Goal: Understand process/instructions

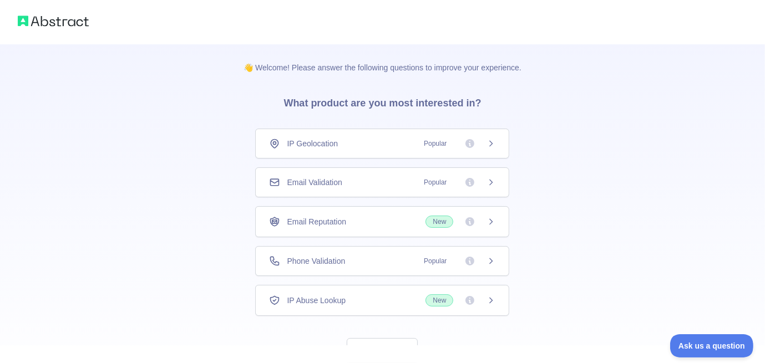
click at [489, 257] on icon at bounding box center [491, 261] width 9 height 9
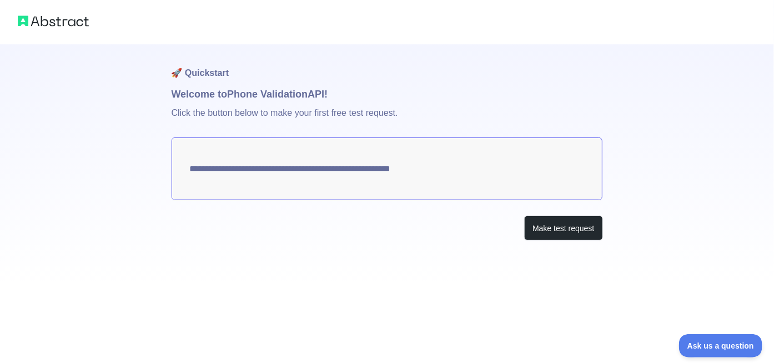
click at [470, 241] on div "**********" at bounding box center [386, 164] width 431 height 241
click at [553, 228] on button "Make test request" at bounding box center [563, 228] width 78 height 25
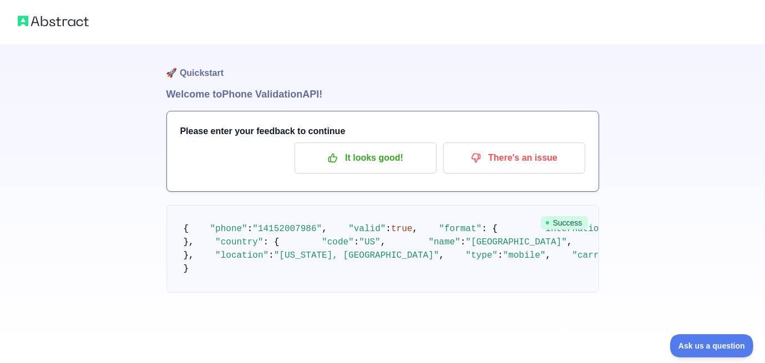
scroll to position [19, 0]
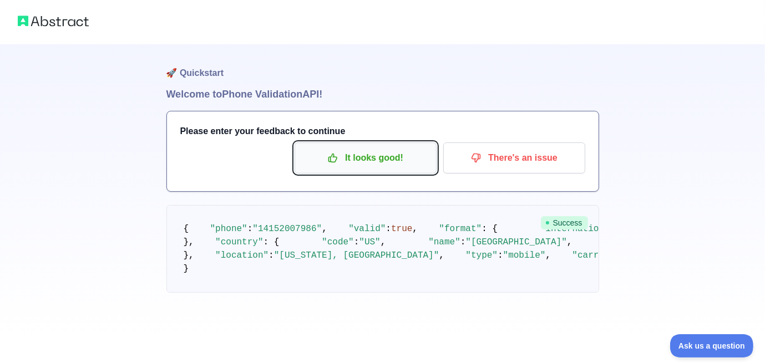
click at [392, 149] on p "It looks good!" at bounding box center [365, 158] width 125 height 19
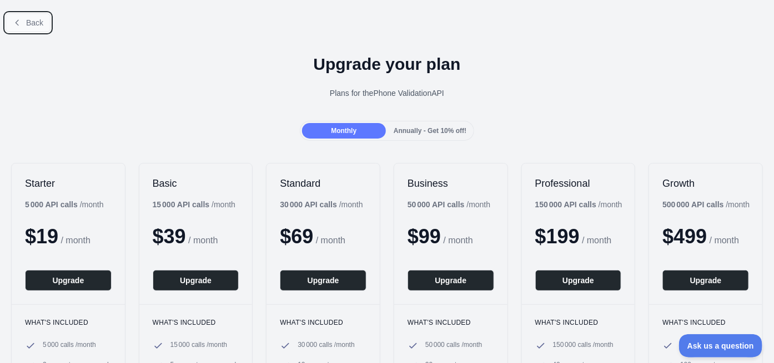
click at [32, 23] on span "Back" at bounding box center [34, 22] width 17 height 9
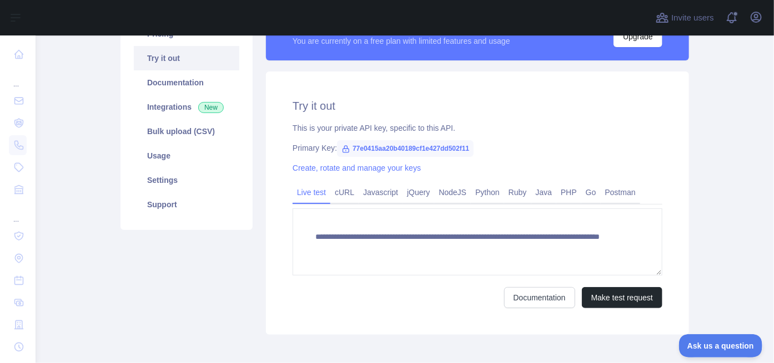
scroll to position [115, 0]
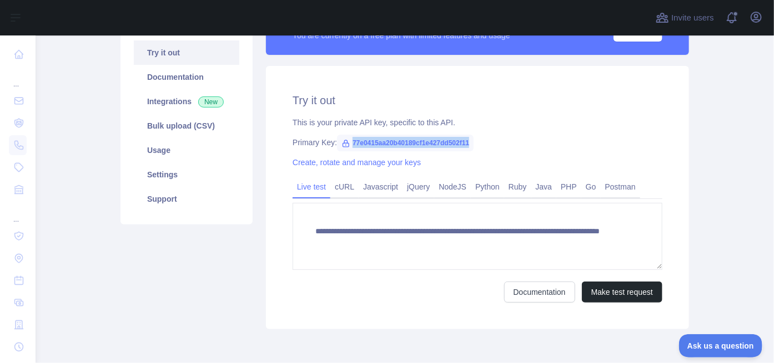
drag, startPoint x: 467, startPoint y: 143, endPoint x: 346, endPoint y: 139, distance: 121.0
click at [346, 139] on span "77e0415aa20b40189cf1e427dd502f11" at bounding box center [405, 143] width 137 height 17
copy span "77e0415aa20b40189cf1e427dd502f11"
click at [712, 180] on main "**********" at bounding box center [405, 200] width 738 height 328
